Goal: Task Accomplishment & Management: Complete application form

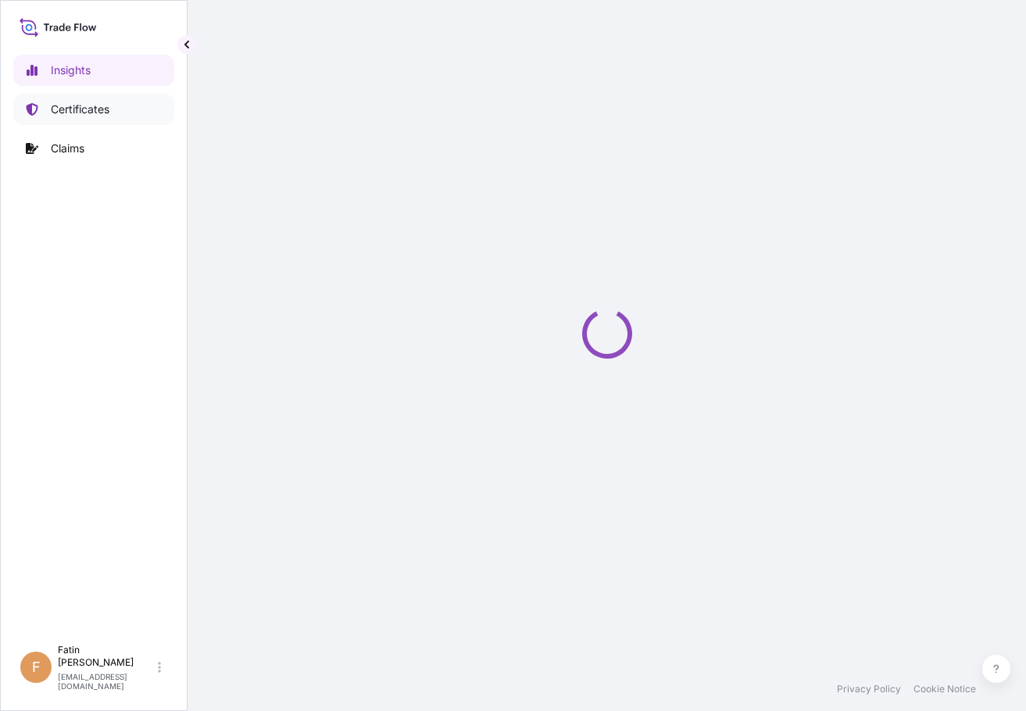
click at [112, 115] on link "Certificates" at bounding box center [93, 109] width 161 height 31
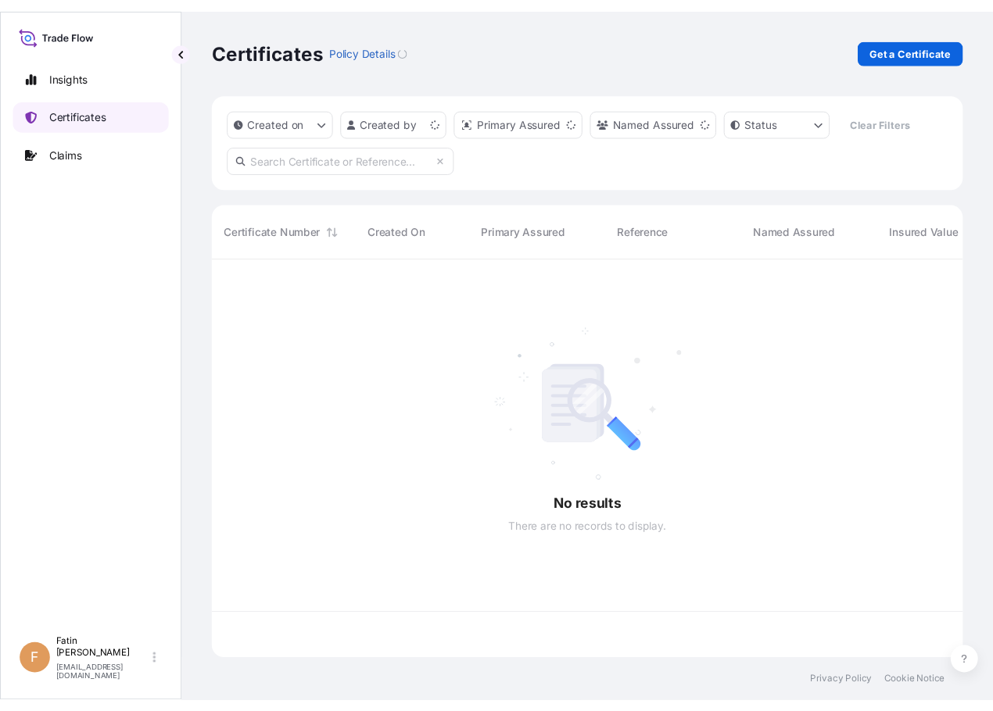
scroll to position [408, 764]
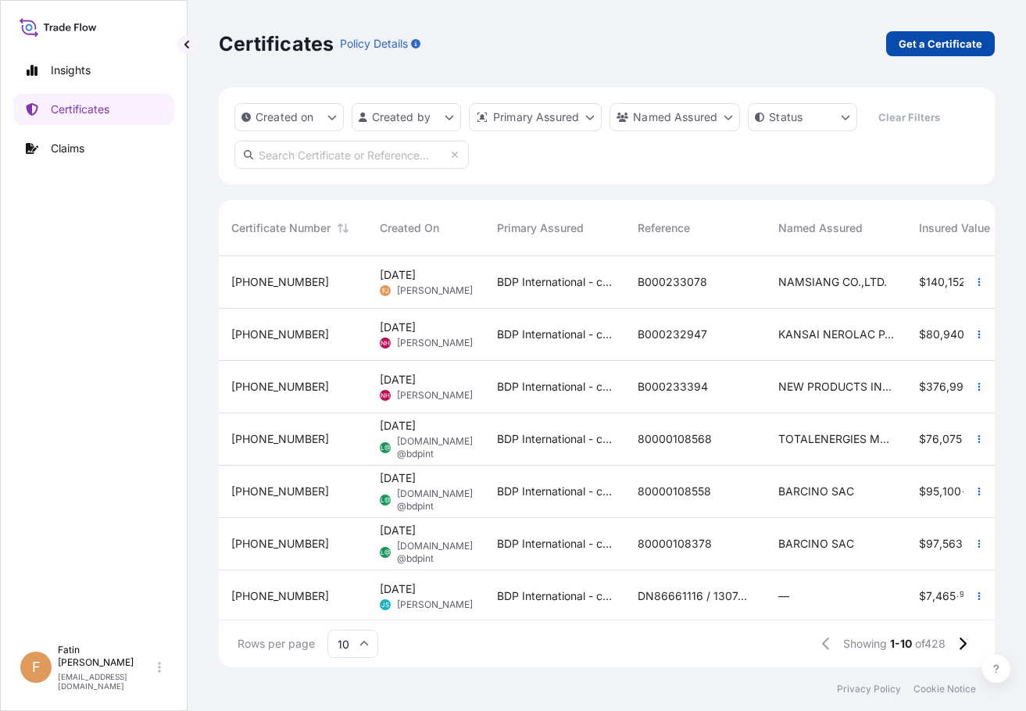
click at [937, 54] on link "Get a Certificate" at bounding box center [940, 43] width 109 height 25
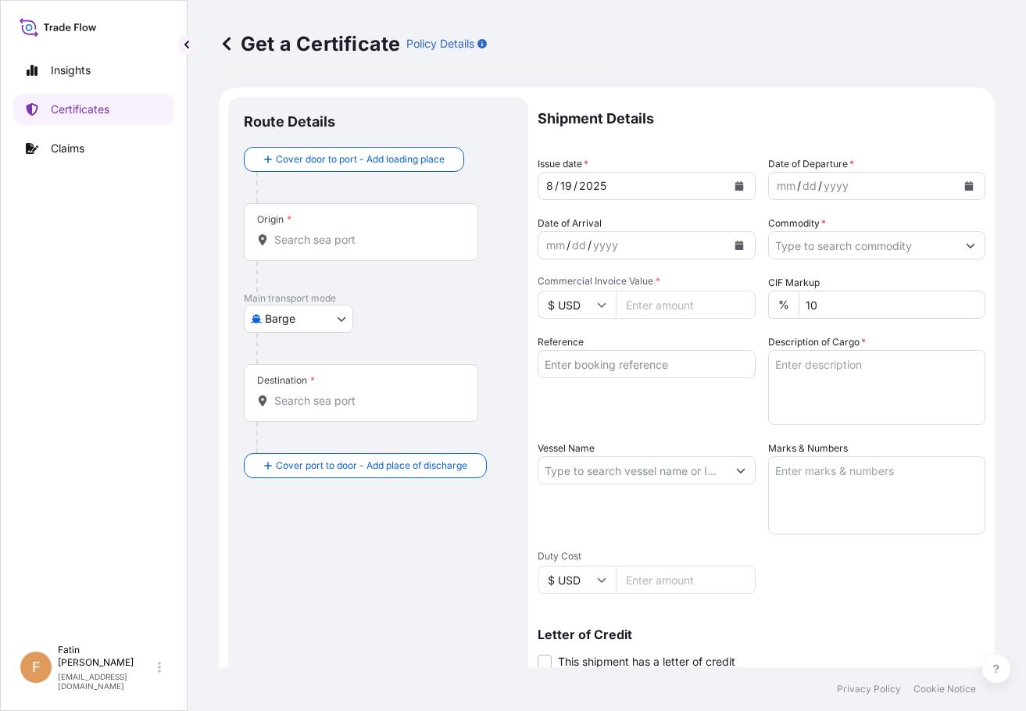
click at [106, 499] on div "Insights Certificates Claims" at bounding box center [93, 339] width 161 height 596
click at [965, 190] on icon "Calendar" at bounding box center [969, 185] width 9 height 9
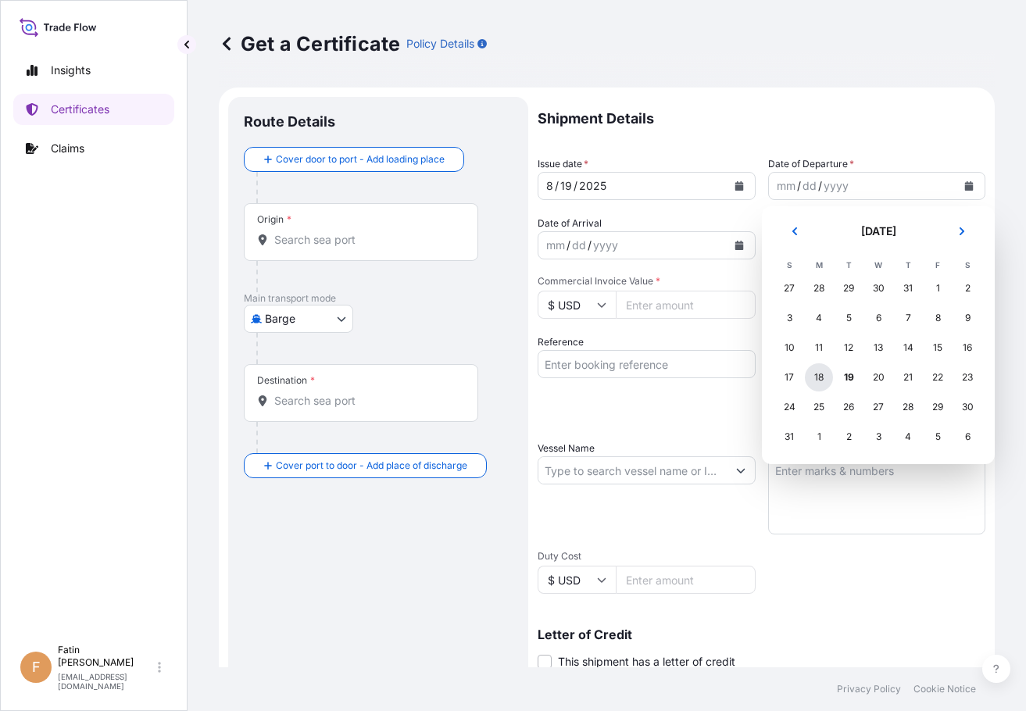
click at [823, 369] on div "18" at bounding box center [819, 377] width 28 height 28
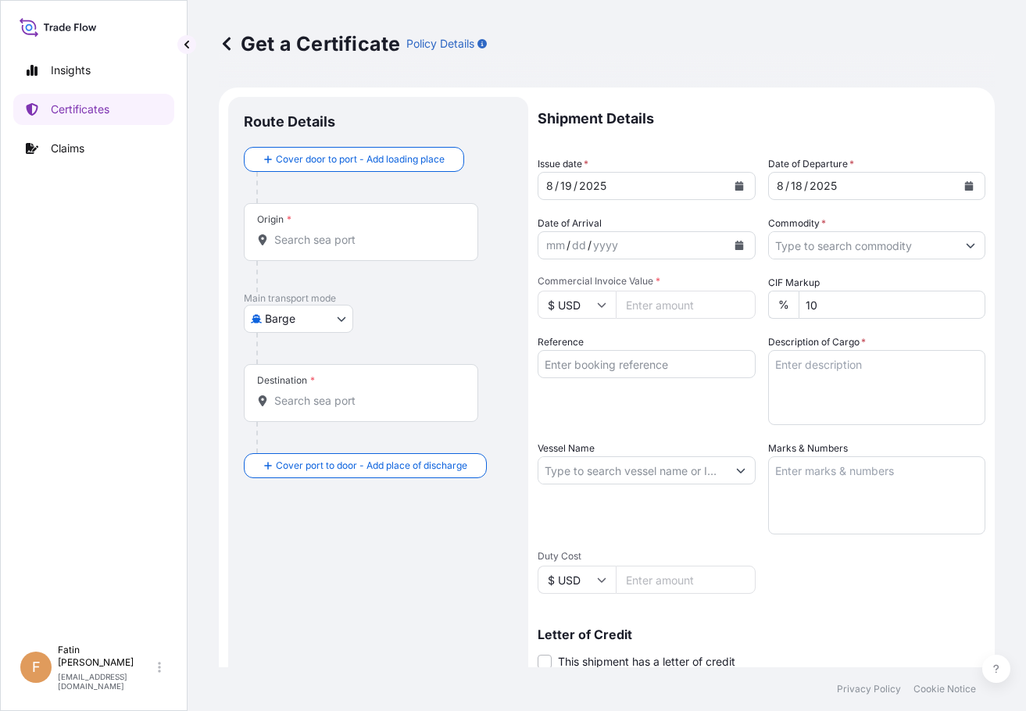
click at [110, 406] on div "Insights Certificates Claims" at bounding box center [93, 339] width 161 height 596
click at [727, 249] on button "Calendar" at bounding box center [739, 245] width 25 height 25
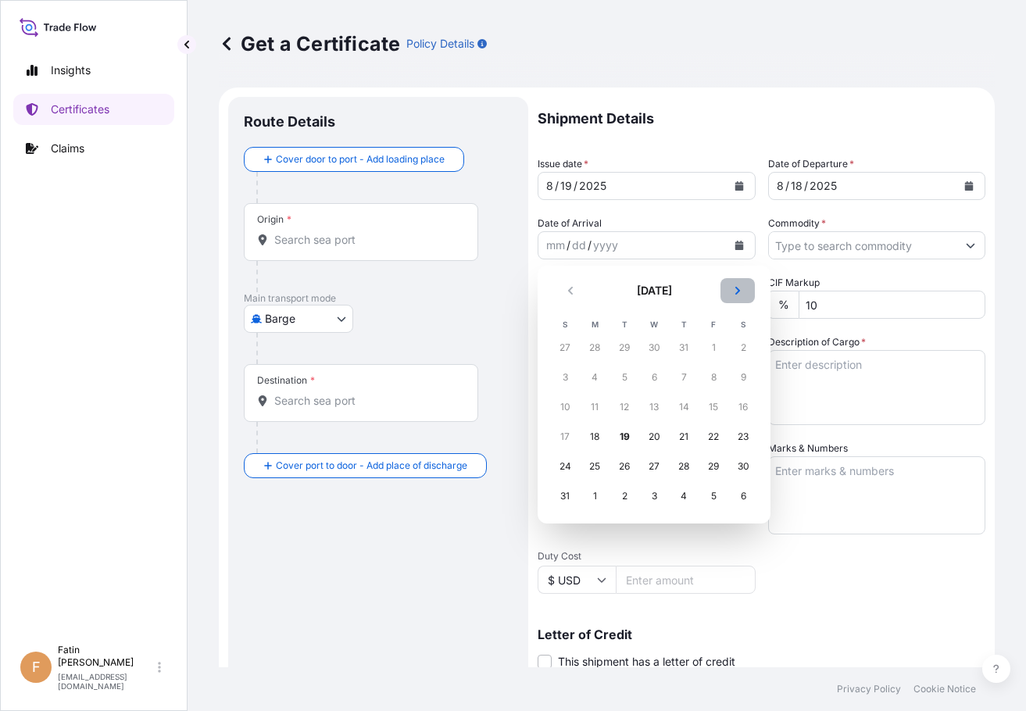
click at [737, 290] on icon "Next" at bounding box center [737, 290] width 9 height 9
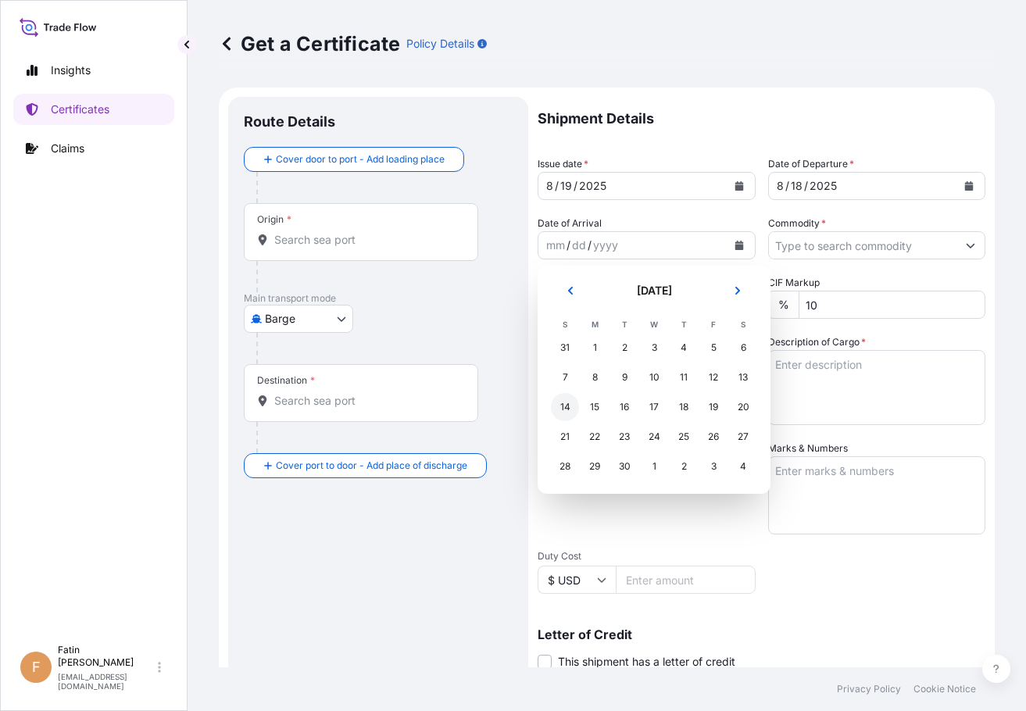
click at [569, 404] on div "14" at bounding box center [565, 407] width 28 height 28
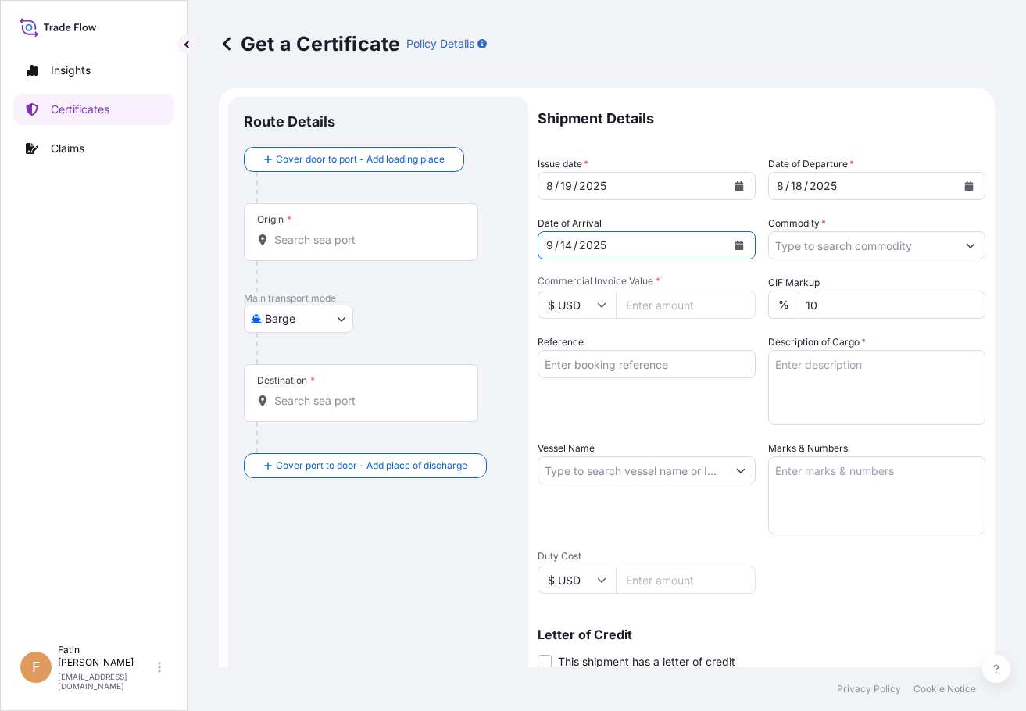
click at [309, 317] on body "[DATE] Selected Date: [DATE] Insights Certificates Claims F Fatin Japridin [EMA…" at bounding box center [513, 355] width 1026 height 711
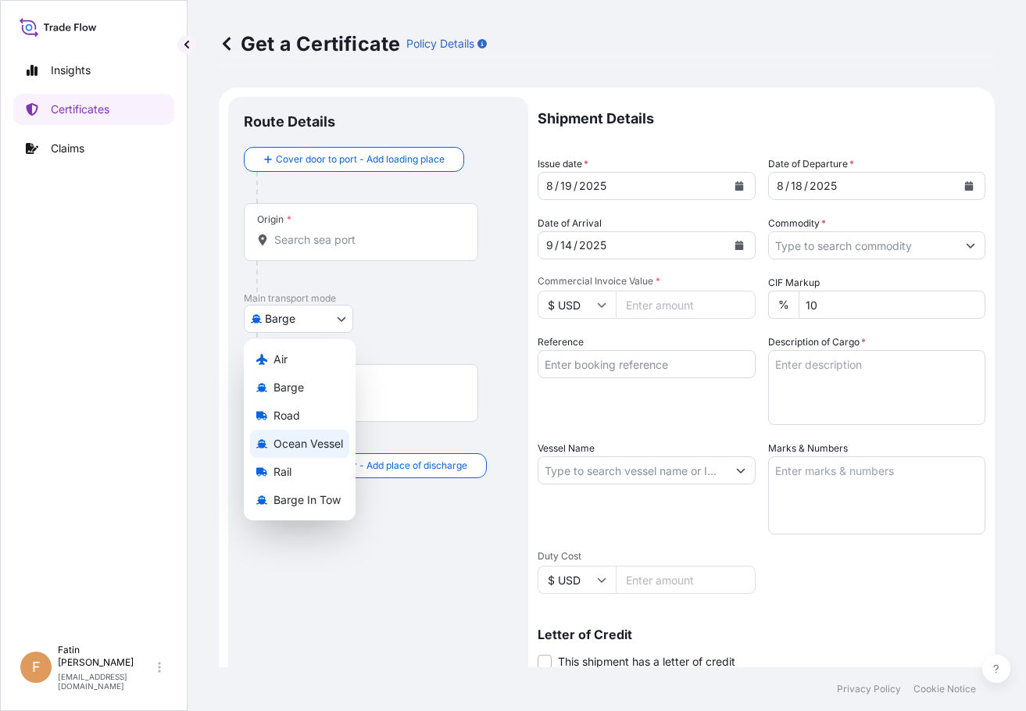
click at [294, 442] on span "Ocean Vessel" at bounding box center [309, 444] width 70 height 16
select select "Ocean Vessel"
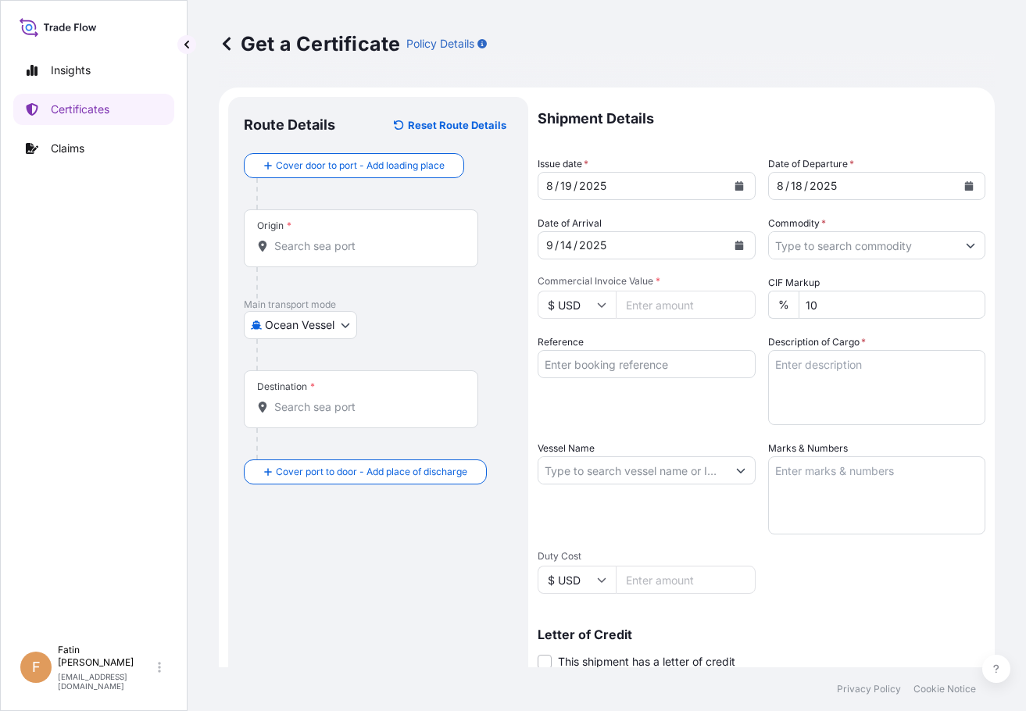
click at [362, 245] on input "Origin *" at bounding box center [366, 246] width 184 height 16
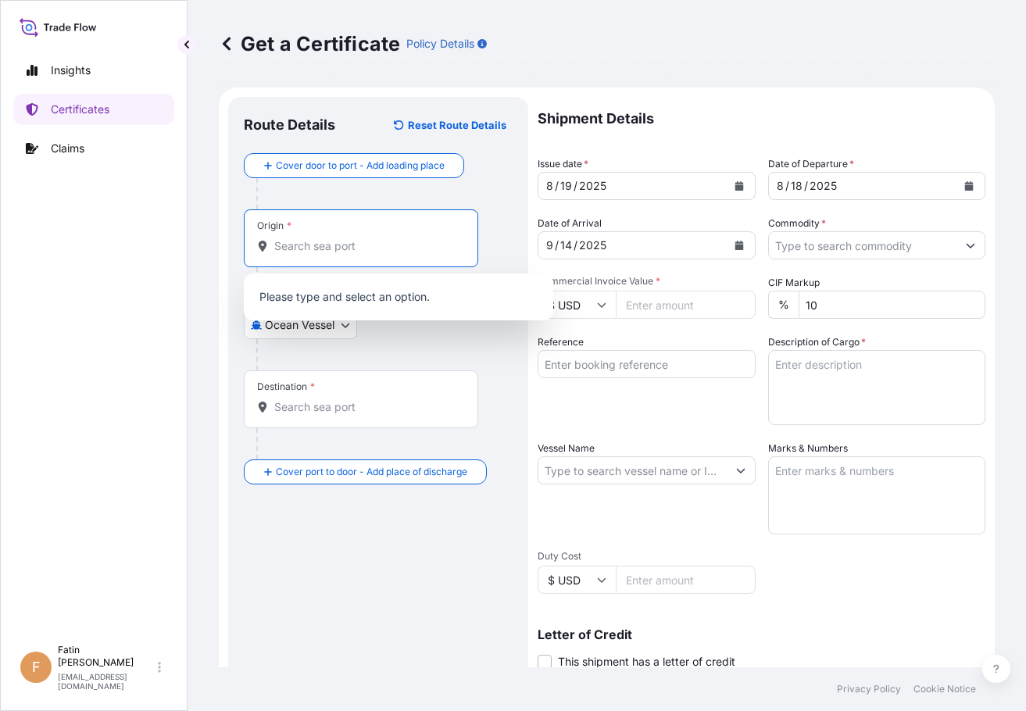
paste input "MEERHOUT"
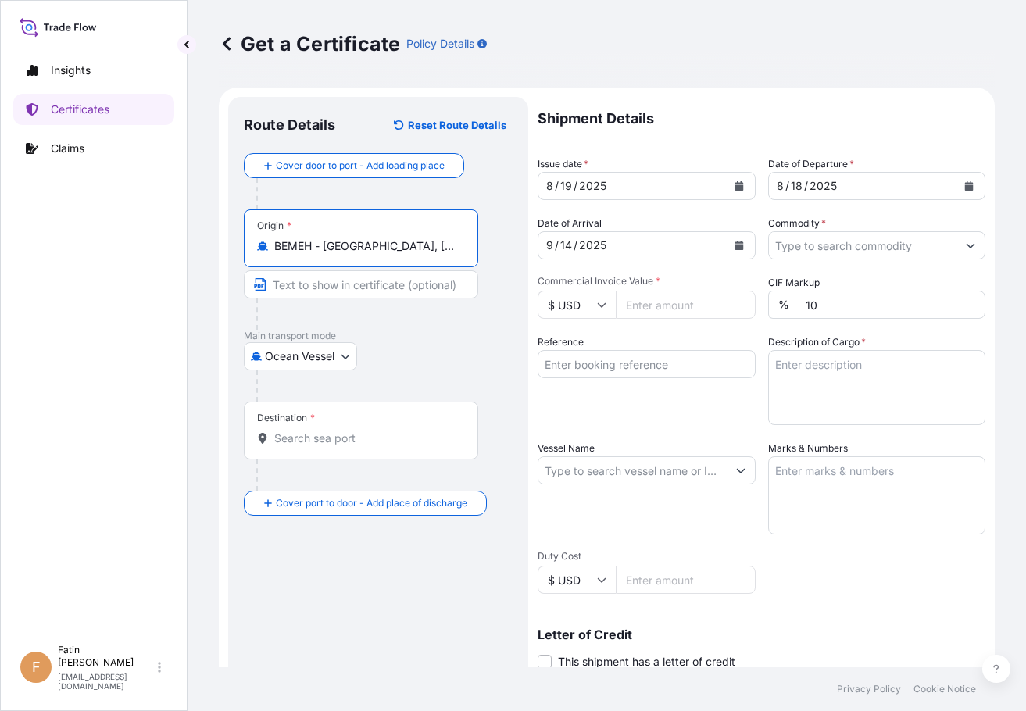
type input "BEMEH - [GEOGRAPHIC_DATA], [GEOGRAPHIC_DATA]"
click at [317, 447] on div "Destination *" at bounding box center [361, 431] width 234 height 58
click at [317, 446] on input "Destination *" at bounding box center [366, 439] width 184 height 16
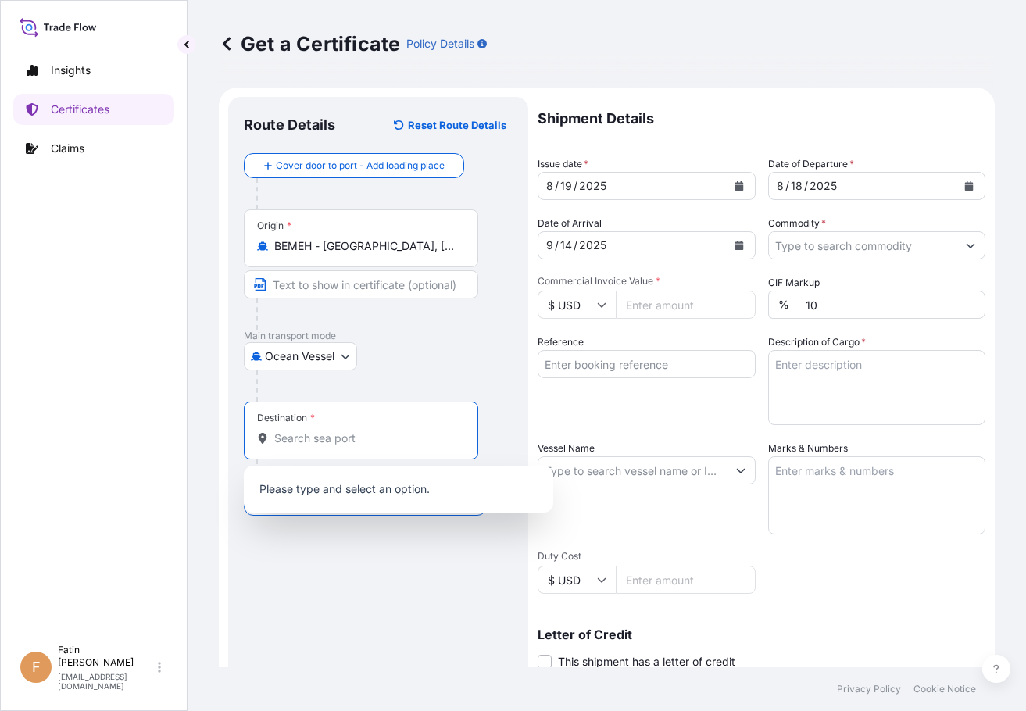
paste input "[GEOGRAPHIC_DATA], [GEOGRAPHIC_DATA]"
drag, startPoint x: 321, startPoint y: 441, endPoint x: 423, endPoint y: 443, distance: 101.6
click at [423, 443] on input "[GEOGRAPHIC_DATA], [GEOGRAPHIC_DATA]" at bounding box center [357, 439] width 166 height 16
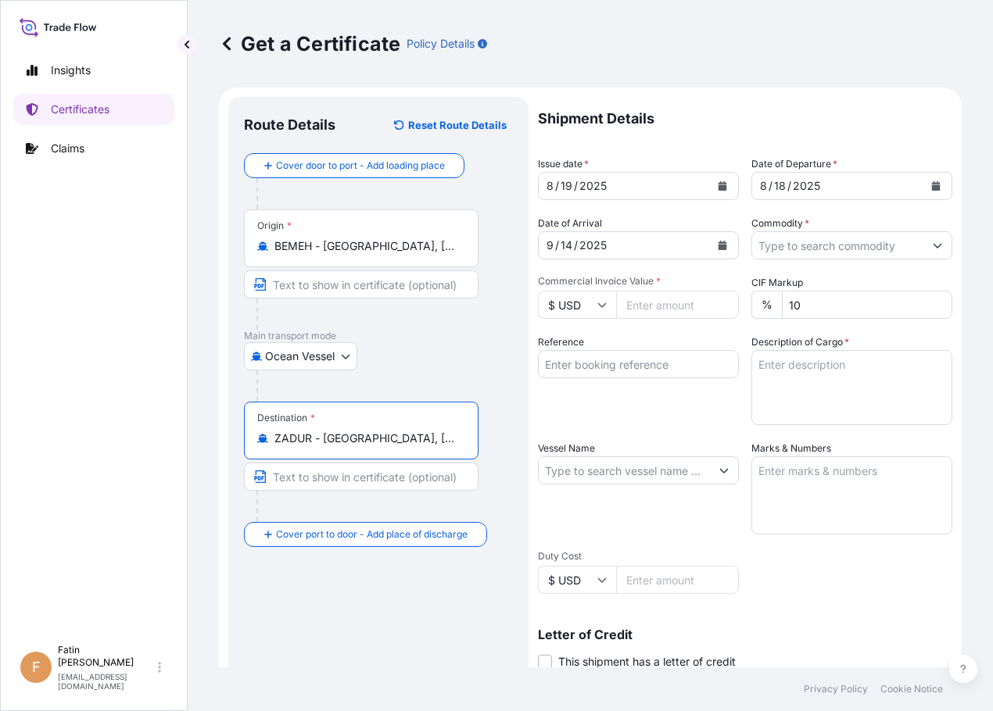
type input "ZADUR - [GEOGRAPHIC_DATA], [GEOGRAPHIC_DATA]"
click at [903, 250] on input "Commodity *" at bounding box center [837, 245] width 171 height 28
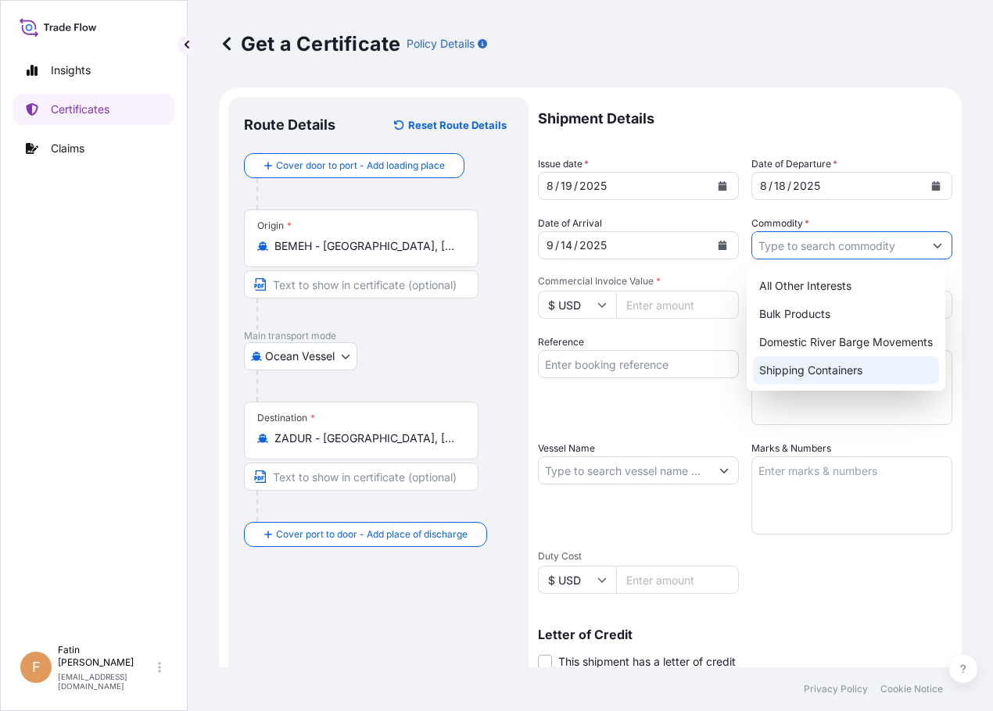
click at [845, 366] on div "Shipping Containers" at bounding box center [846, 370] width 186 height 28
type input "Shipping Containers"
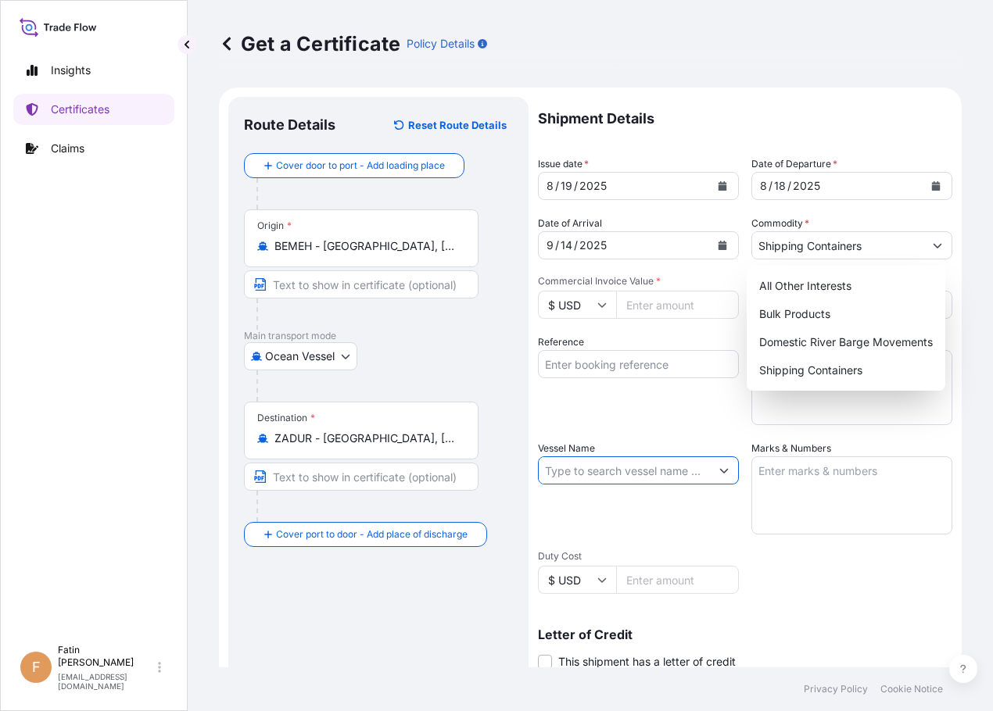
click at [647, 468] on input "Vessel Name" at bounding box center [623, 470] width 171 height 28
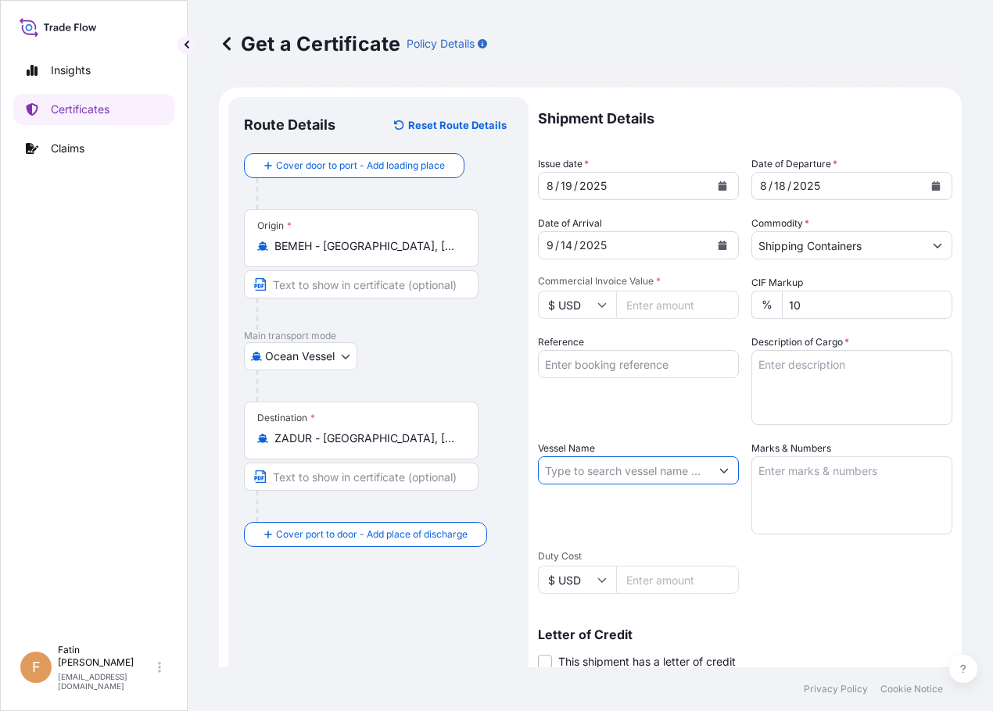
paste input "MSC ALANYA"
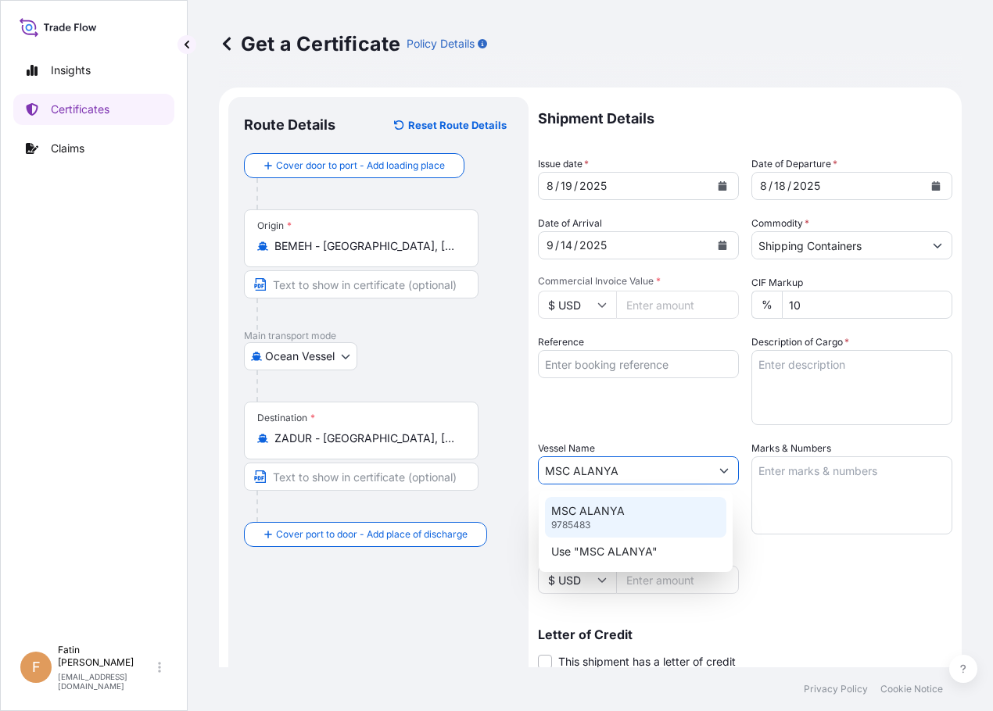
click at [637, 512] on div "MSC ALANYA 9785483" at bounding box center [635, 517] width 181 height 41
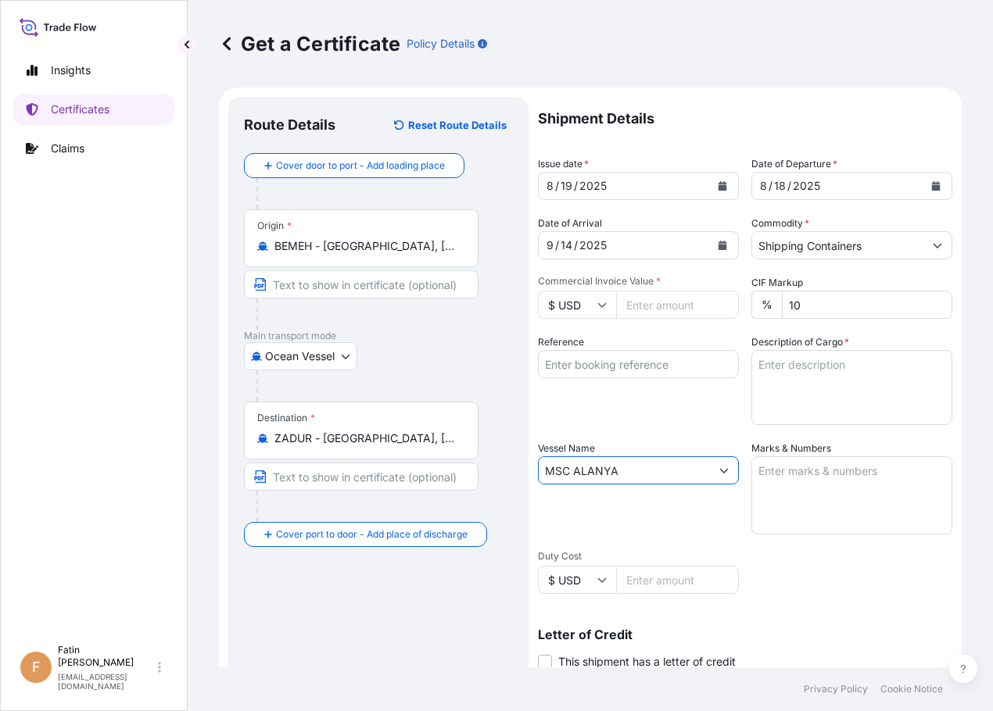
type input "MSC ALANYA"
click at [577, 368] on input "Reference" at bounding box center [638, 364] width 201 height 28
paste input "B000233500"
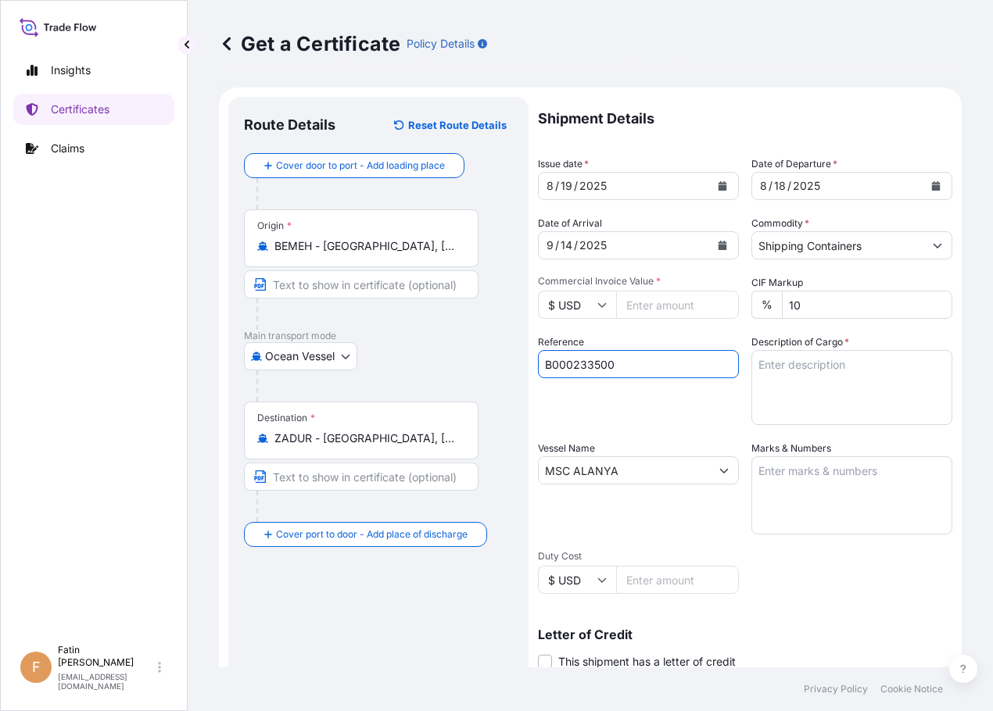
type input "B000233500"
click at [678, 309] on input "Commercial Invoice Value *" at bounding box center [677, 305] width 123 height 28
paste input "161570.00"
type input "161570.00"
click at [767, 374] on textarea "Description of Cargo *" at bounding box center [851, 387] width 201 height 75
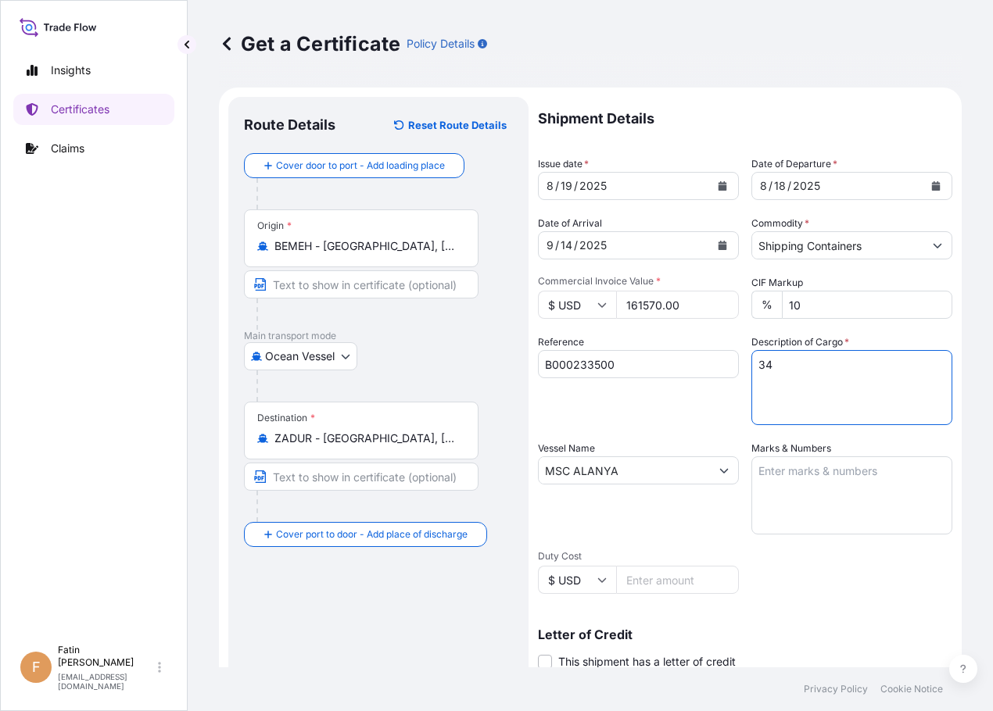
paste textarea "BOX LOADED ONTO 34 PALLETS LOADED INTO 1 40' CONTAINER(S) TEMPRITE(R) 88619 TAN…"
click at [803, 396] on textarea "34 BOX LOADED ONTO 34 PALLETS LOADED INTO 1 40' CONTAINER(S) TEMPRITE(R) 88619 …" at bounding box center [851, 387] width 201 height 75
paste textarea "25,126.0000"
click at [807, 418] on textarea "34 BOX LOADED ONTO 34 PALLETS LOADED INTO 1 40' CONTAINER(S) TEMPRITE(R) 88619 …" at bounding box center [851, 387] width 201 height 75
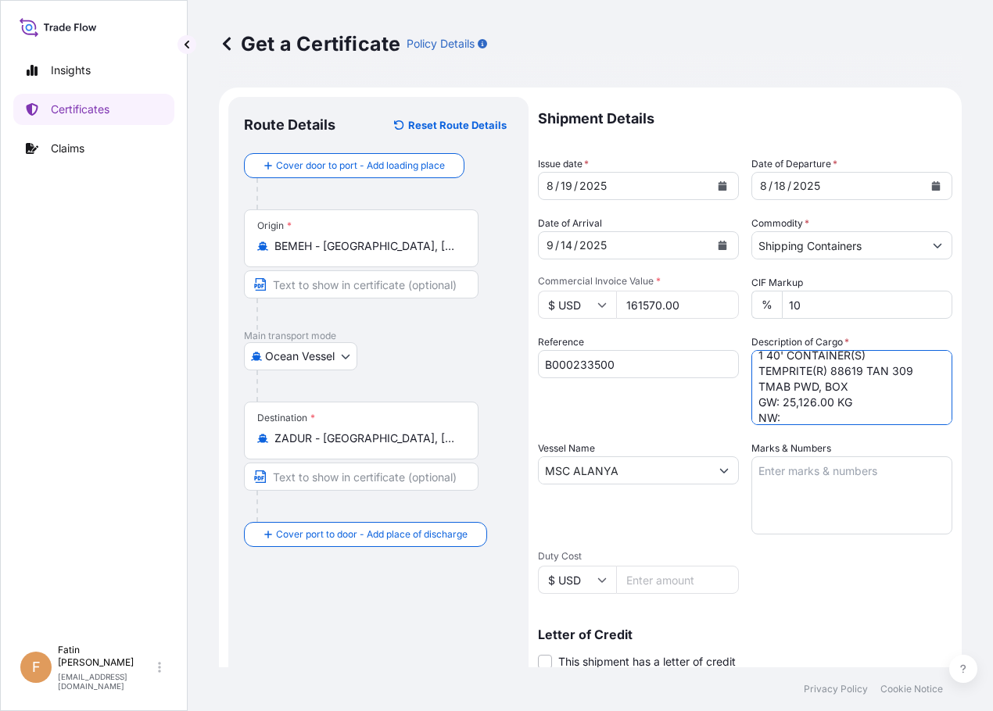
paste textarea "23,800.0000"
paste textarea "BOX LOADED ONTO 34 PALLETS LOADED INTO 1 40' CONTAINER(S) TEMPRITE(R) 88619 TAN…"
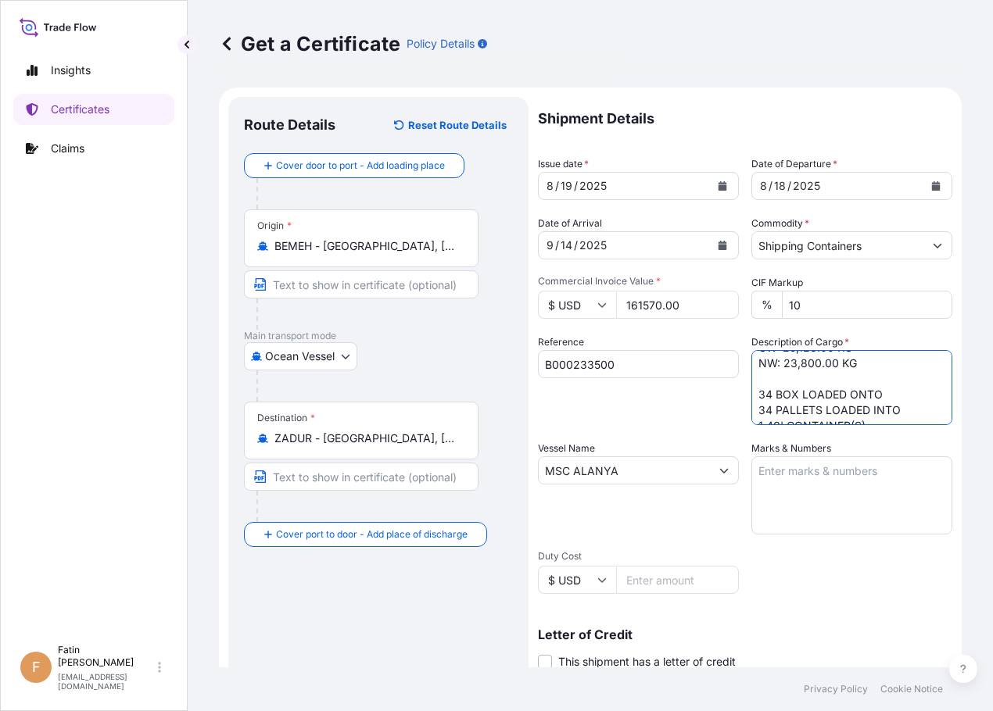
scroll to position [72, 0]
drag, startPoint x: 854, startPoint y: 388, endPoint x: 747, endPoint y: 376, distance: 107.8
click at [751, 376] on textarea "34 BOX LOADED ONTO 34 PALLETS LOADED INTO 1 40' CONTAINER(S) TEMPRITE(R) 88619 …" at bounding box center [851, 387] width 201 height 75
click at [773, 406] on textarea "34 BOX LOADED ONTO 34 PALLETS LOADED INTO 1 40' CONTAINER(S) TEMPRITE(R) 88619 …" at bounding box center [851, 387] width 201 height 75
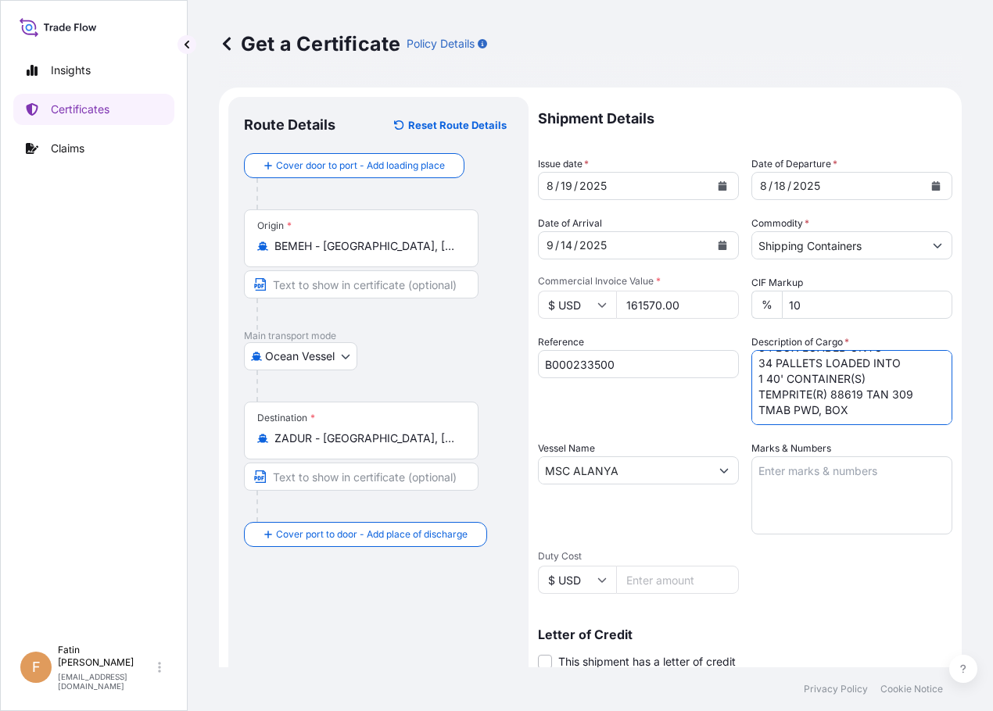
paste textarea "GW: 25,126.00 KG NW: 23,800.00 KG"
paste textarea "BOX LOADED ONTO 30 PALLETS LOADED INTO 1 40' CONTAINER(S) TEMPRITE(R) 88096 TAN…"
click at [781, 388] on textarea "34 BOX LOADED ONTO 34 PALLETS LOADED INTO 1 40' CONTAINER(S) TEMPRITE(R) 88619 …" at bounding box center [851, 387] width 201 height 75
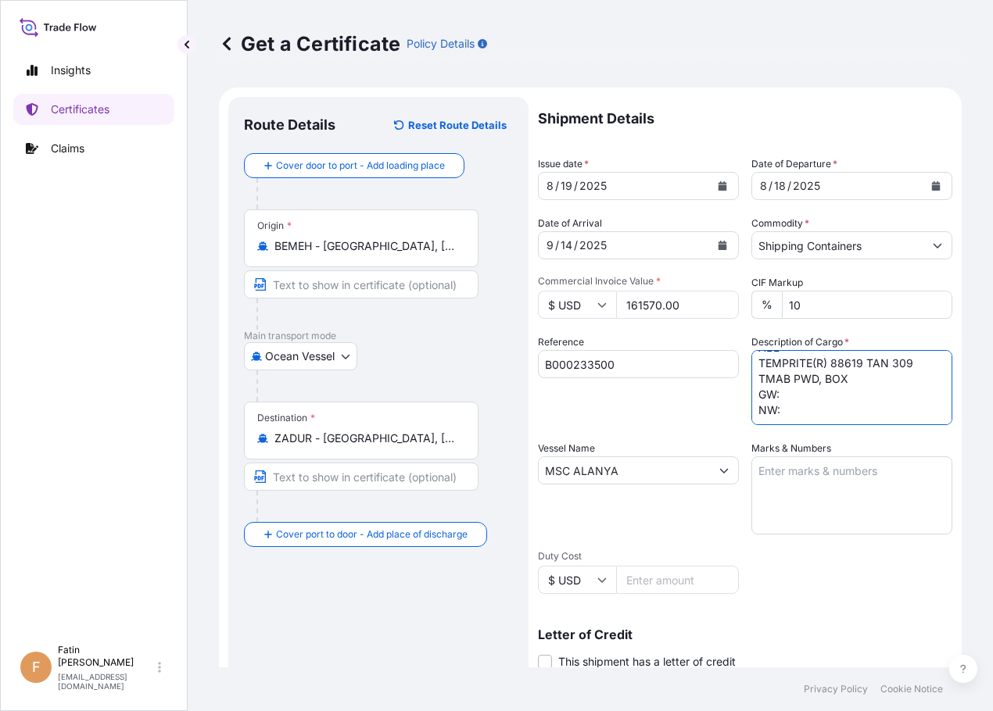
paste textarea "25,170.0000"
click at [807, 402] on textarea "34 BOX LOADED ONTO 34 PALLETS LOADED INTO 1 40' CONTAINER(S) TEMPRITE(R) 88619 …" at bounding box center [851, 387] width 201 height 75
paste textarea "24,000.0000"
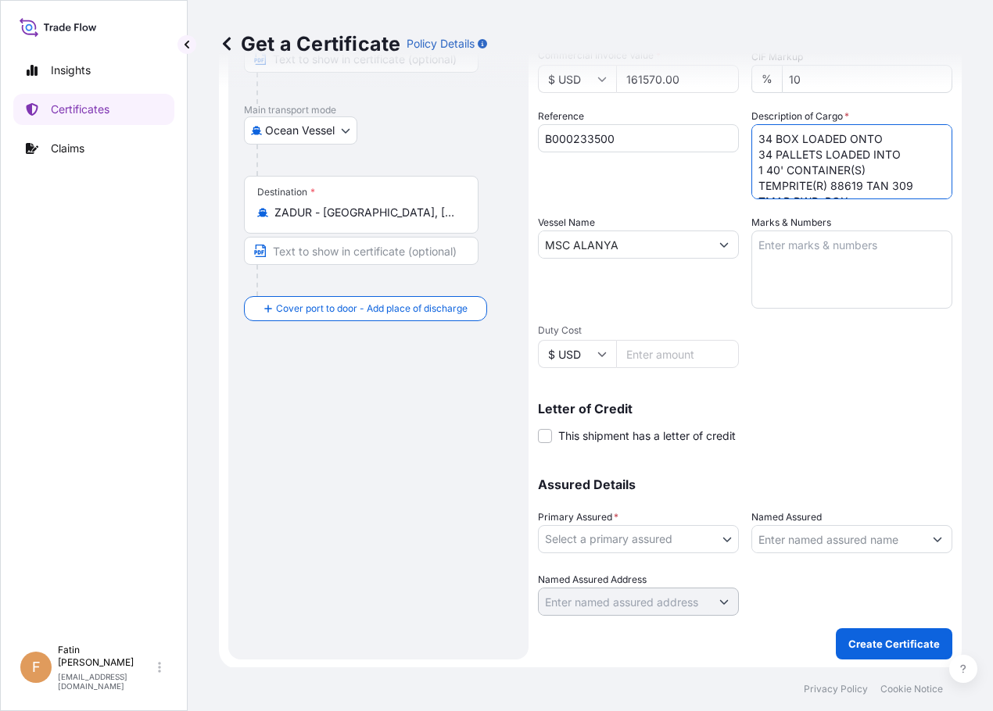
scroll to position [227, 0]
type textarea "34 BOX LOADED ONTO 34 PALLETS LOADED INTO 1 40' CONTAINER(S) TEMPRITE(R) 88619 …"
click at [677, 542] on body "Insights Certificates Claims F Fatin Japridin [EMAIL_ADDRESS][DOMAIN_NAME] Get …" at bounding box center [496, 355] width 993 height 711
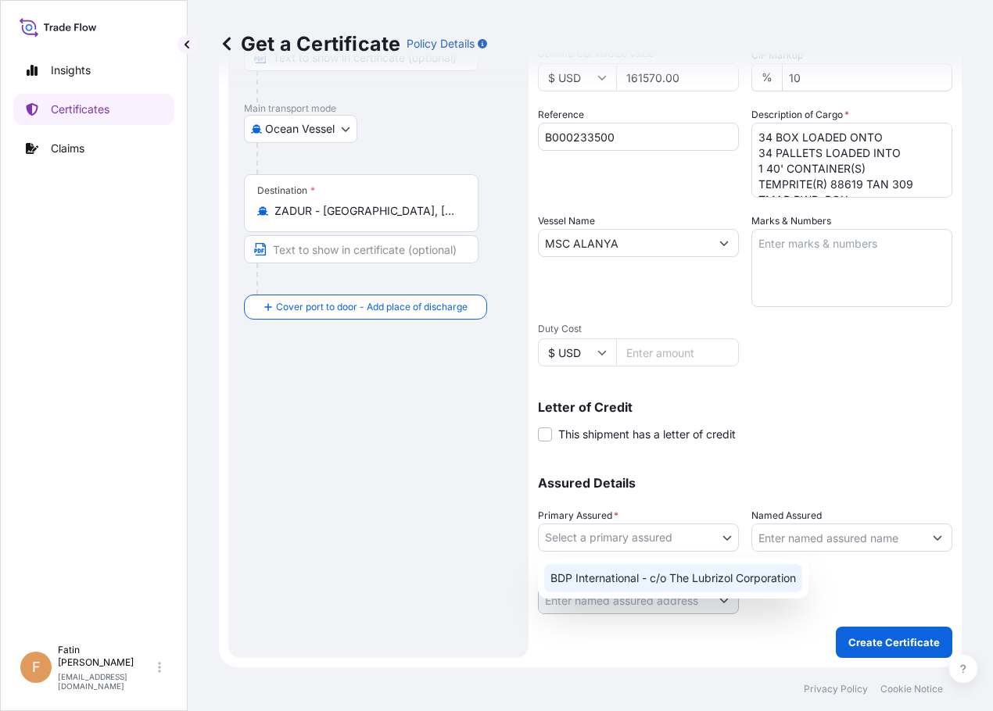
click at [665, 572] on div "BDP International - c/o The Lubrizol Corporation" at bounding box center [673, 578] width 258 height 28
select select "31972"
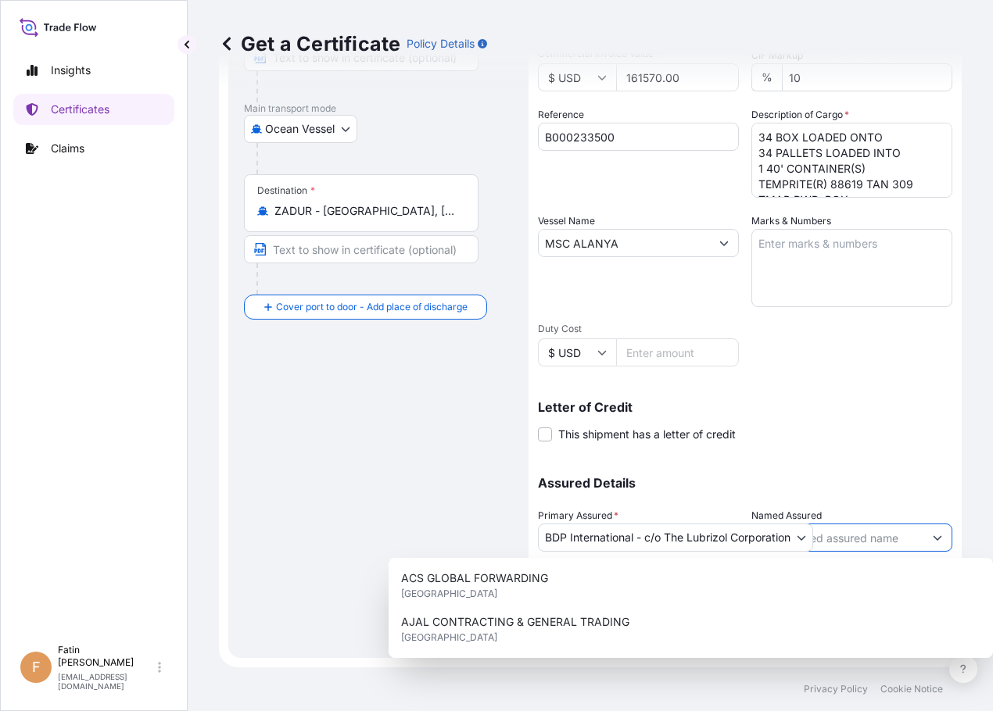
click at [840, 539] on input "Named Assured" at bounding box center [837, 538] width 171 height 28
paste input "ACS GLOBAL FORWARDING"
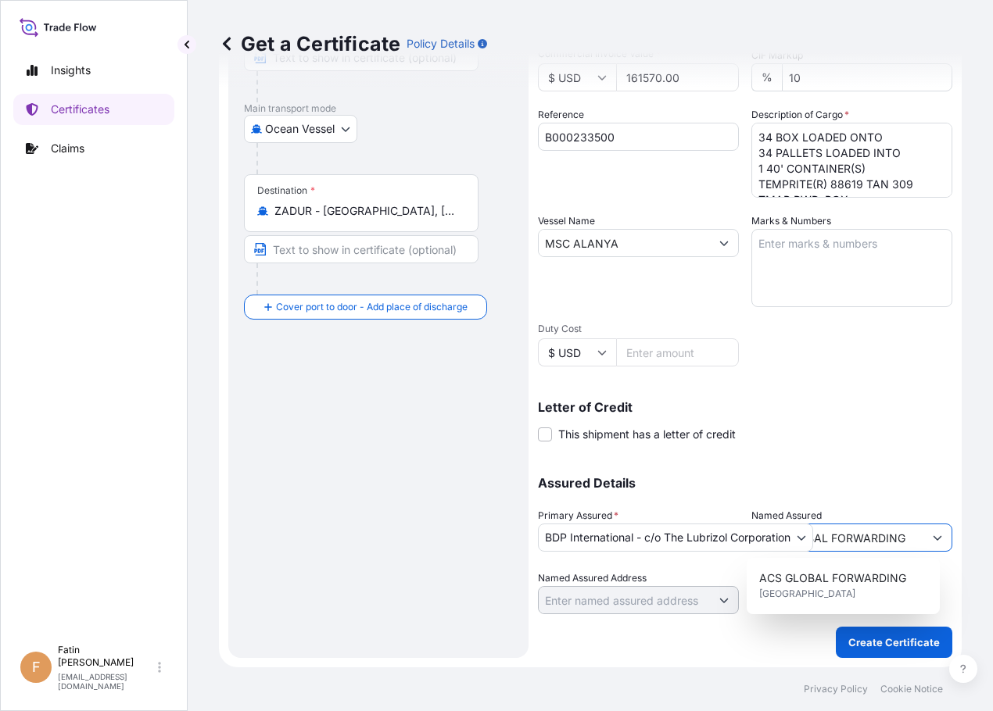
type input "ACS GLOBAL FORWARDING"
click at [909, 484] on p "Assured Details" at bounding box center [745, 483] width 414 height 13
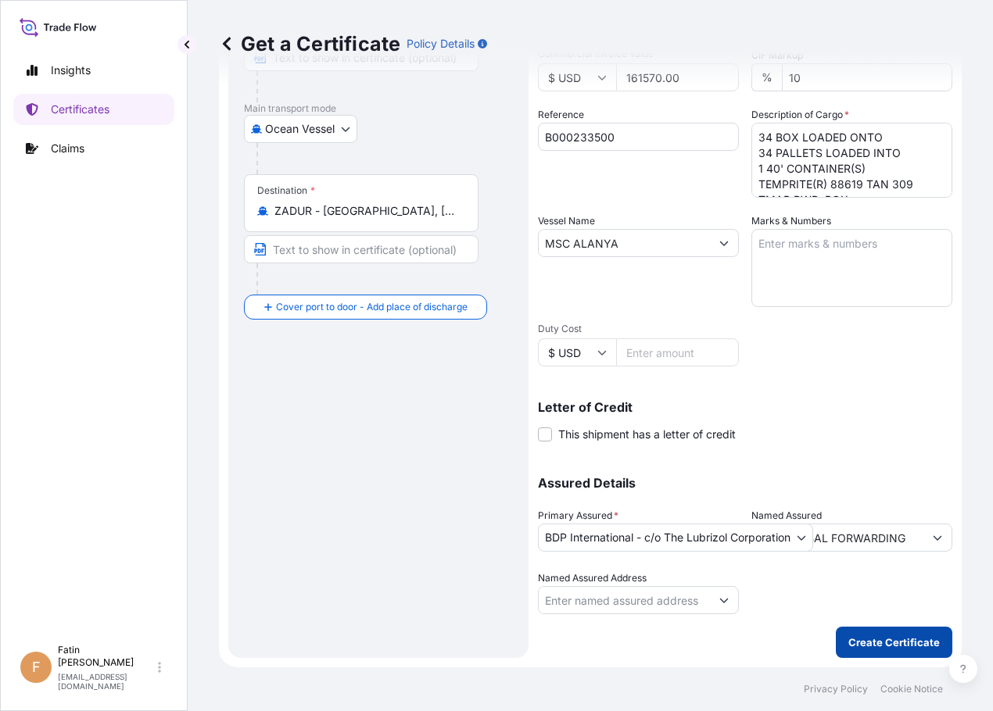
click at [873, 642] on p "Create Certificate" at bounding box center [893, 643] width 91 height 16
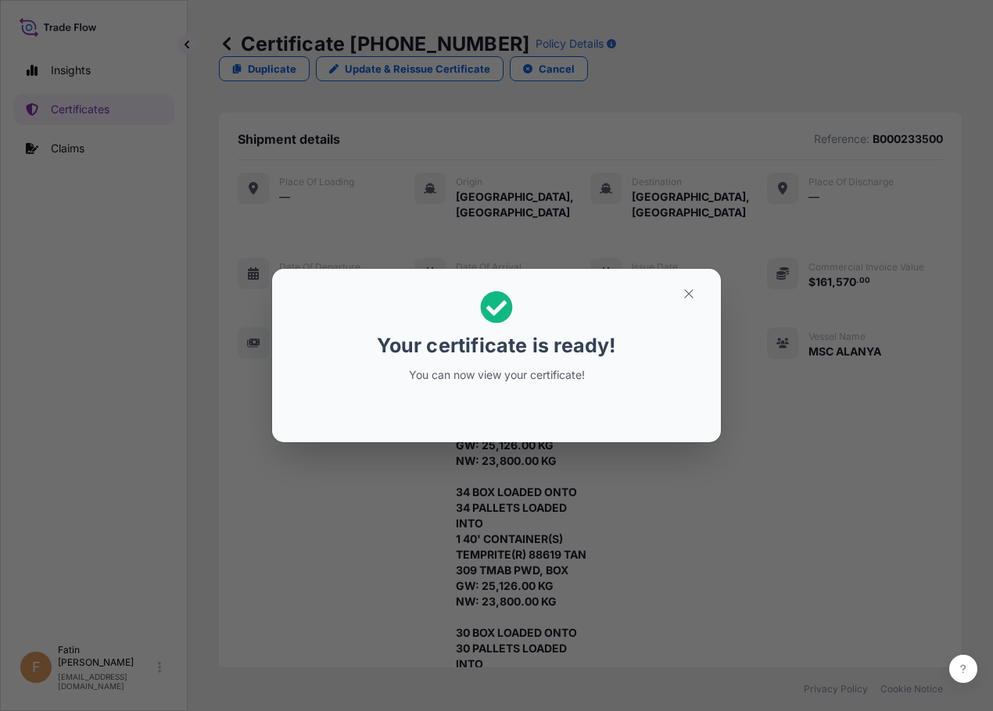
click at [423, 327] on div "Your certificate is ready! You can now view your certificate!" at bounding box center [496, 336] width 241 height 111
click at [693, 297] on icon "button" at bounding box center [689, 294] width 14 height 14
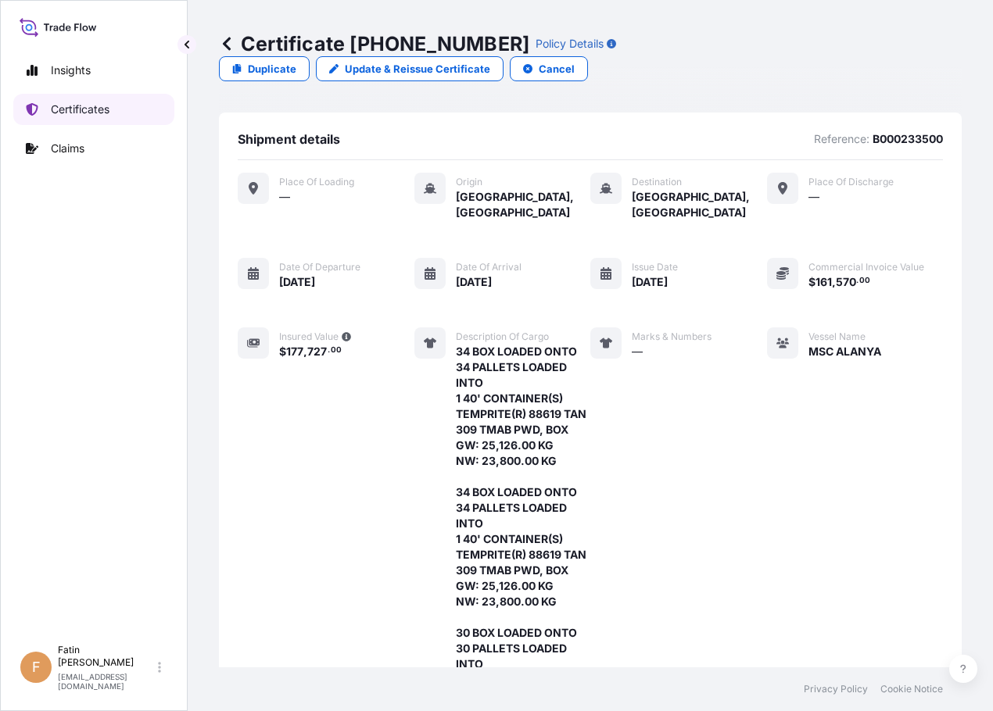
click at [89, 110] on p "Certificates" at bounding box center [80, 110] width 59 height 16
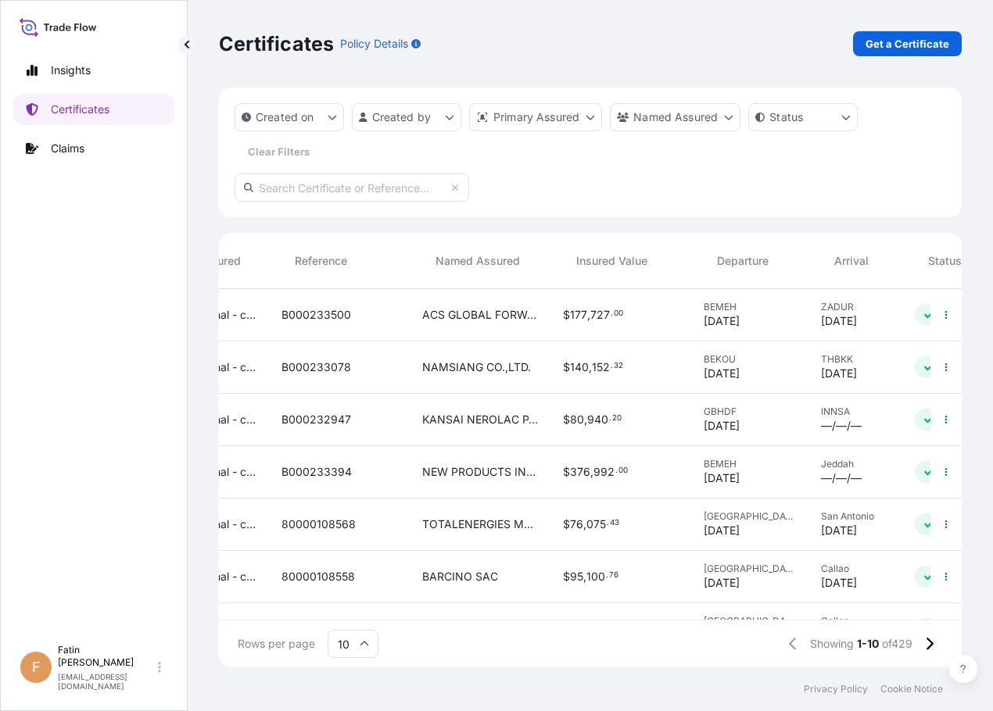
scroll to position [0, 449]
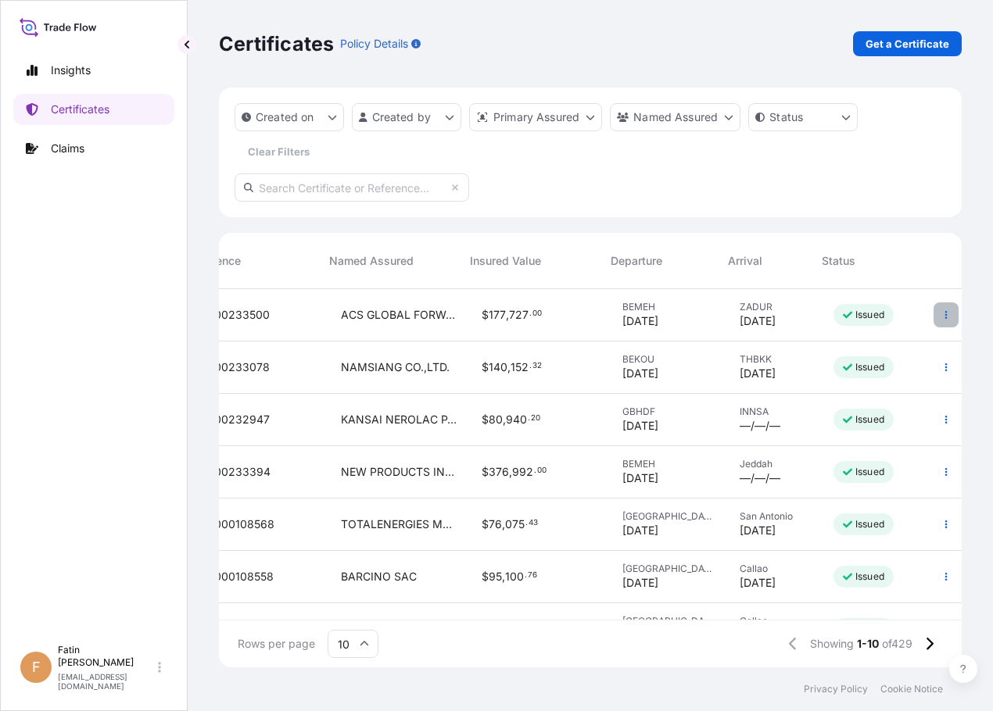
click at [941, 310] on icon "button" at bounding box center [945, 314] width 9 height 9
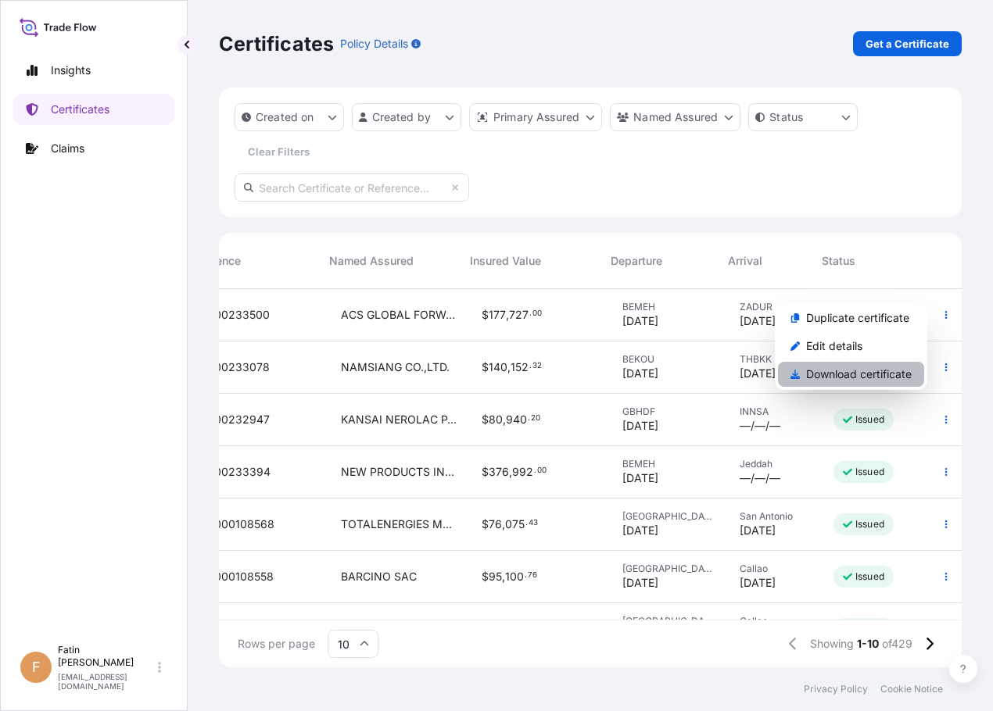
click at [848, 374] on p "Download certificate" at bounding box center [859, 375] width 106 height 16
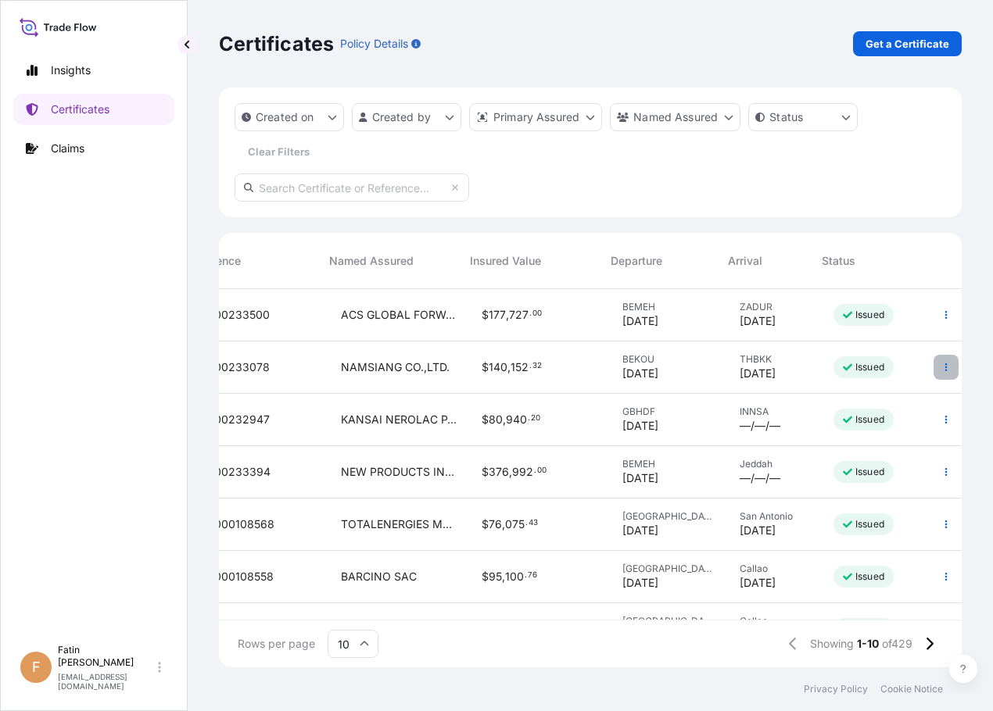
click at [941, 363] on icon "button" at bounding box center [945, 367] width 9 height 9
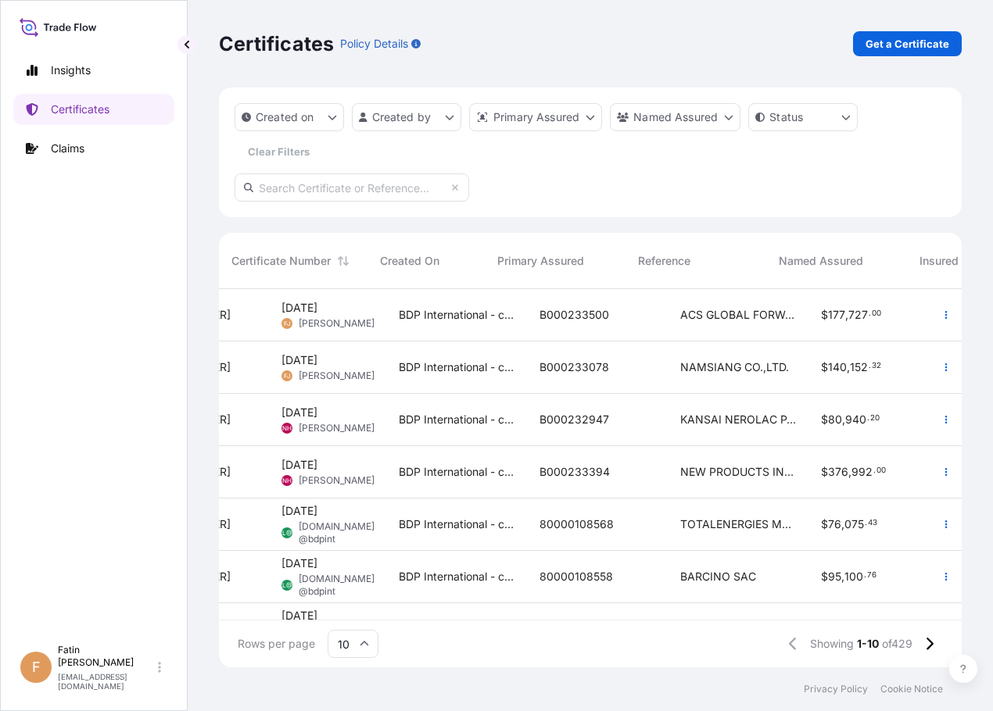
scroll to position [0, 0]
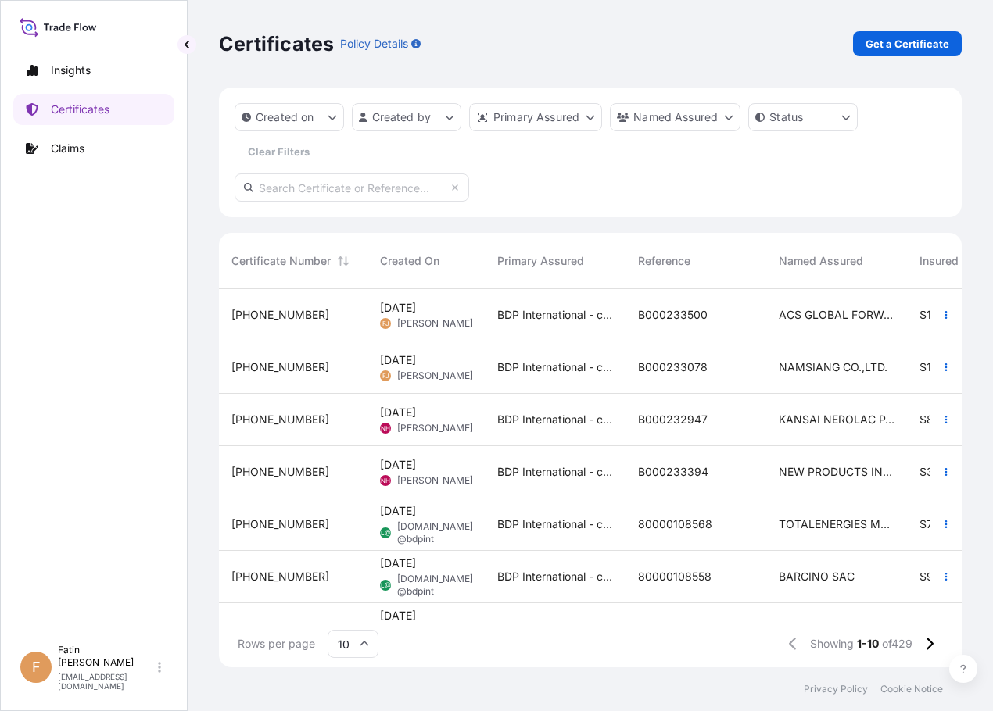
click at [336, 186] on input "text" at bounding box center [351, 188] width 234 height 28
paste input "B000233078"
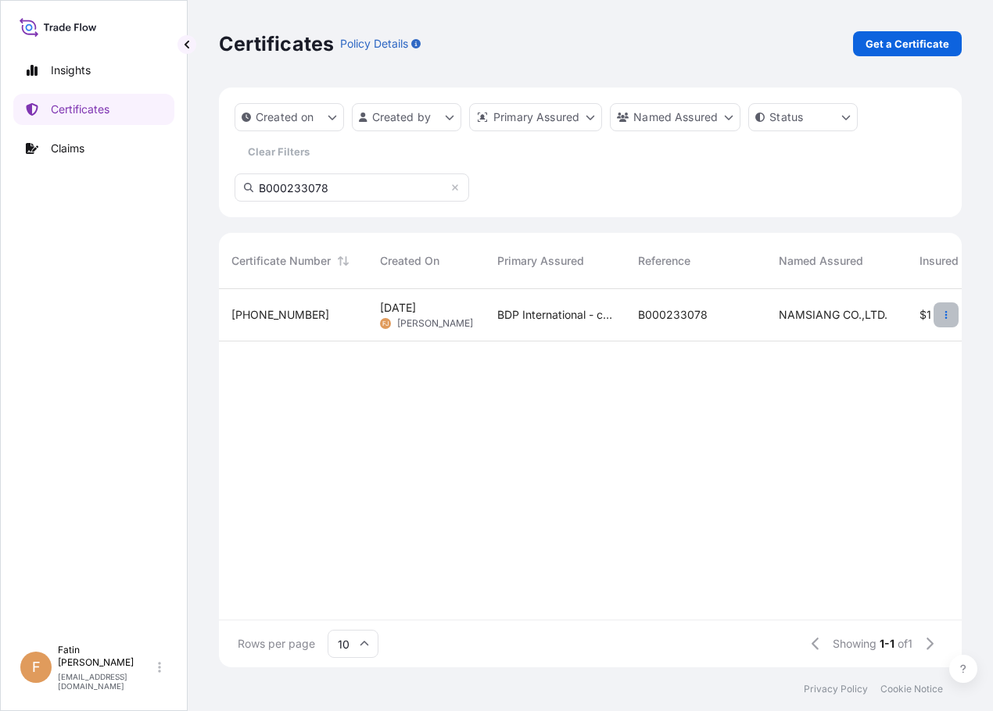
type input "B000233078"
click at [951, 317] on button "button" at bounding box center [945, 314] width 25 height 25
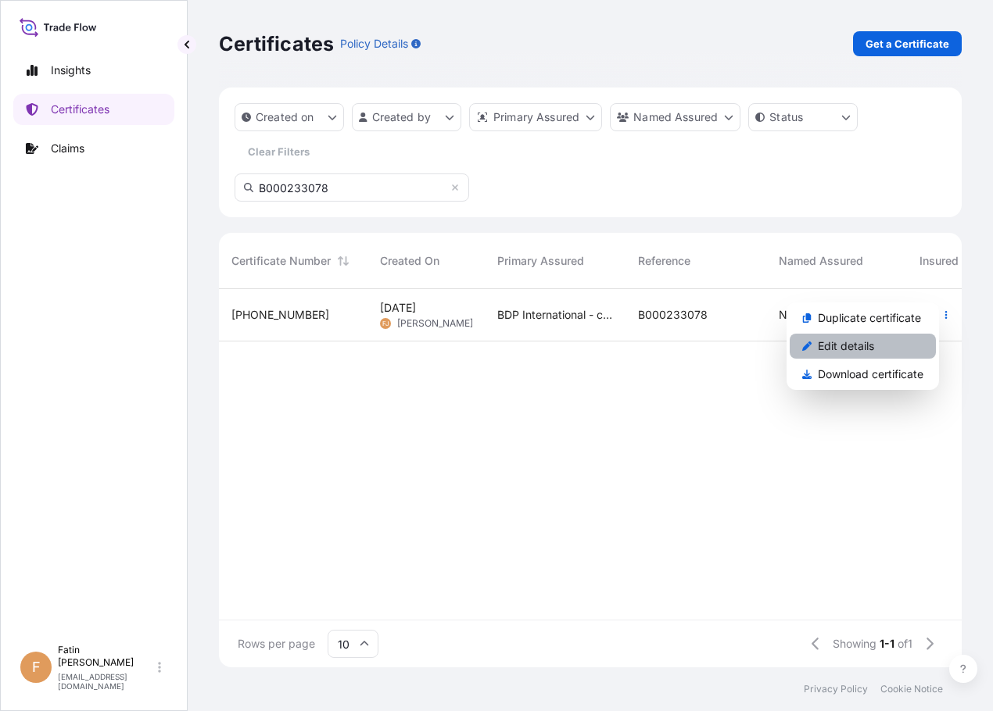
click at [880, 340] on link "Edit details" at bounding box center [862, 346] width 146 height 25
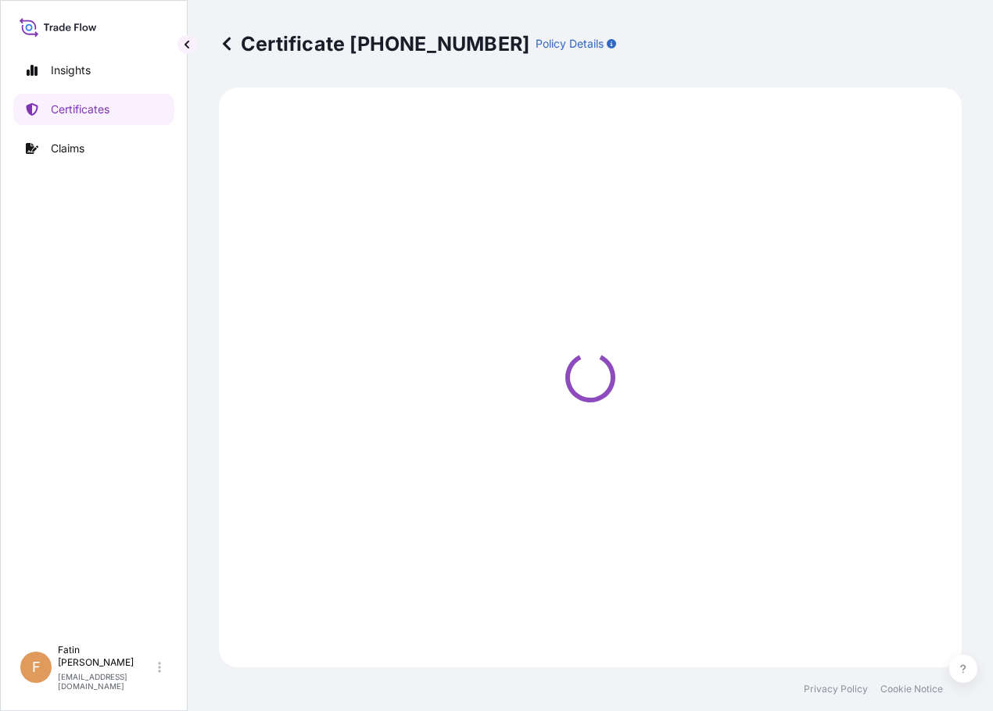
select select "Ocean Vessel"
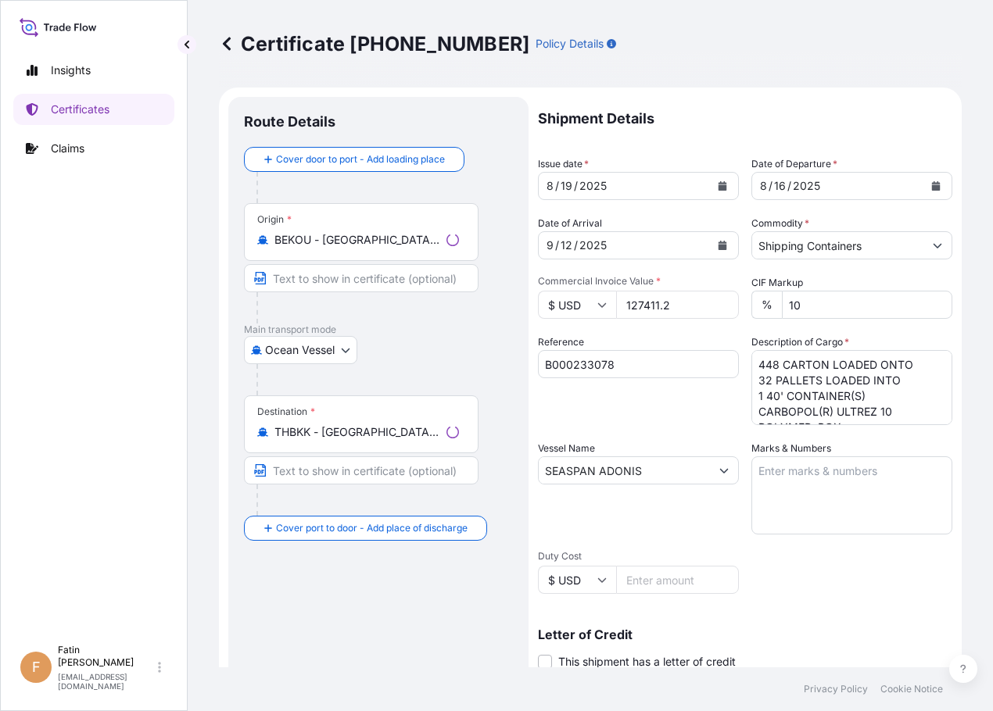
select select "31972"
click at [403, 14] on div "Certificate [PHONE_NUMBER] Policy Details" at bounding box center [590, 44] width 742 height 88
click at [84, 374] on div "Insights Certificates Claims" at bounding box center [93, 339] width 161 height 596
click at [106, 485] on div "Insights Certificates Claims" at bounding box center [93, 339] width 161 height 596
